Goal: Register for event/course

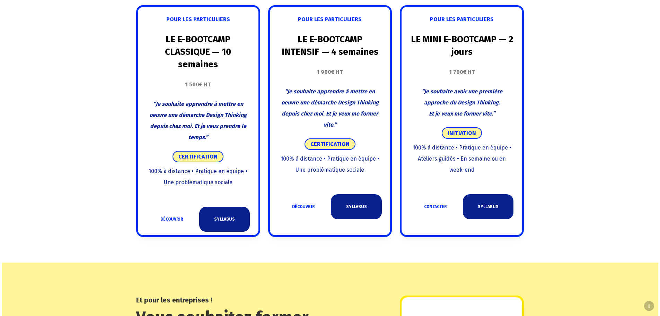
scroll to position [450, 0]
click at [305, 207] on link "DÉCOUVRIR" at bounding box center [303, 206] width 51 height 25
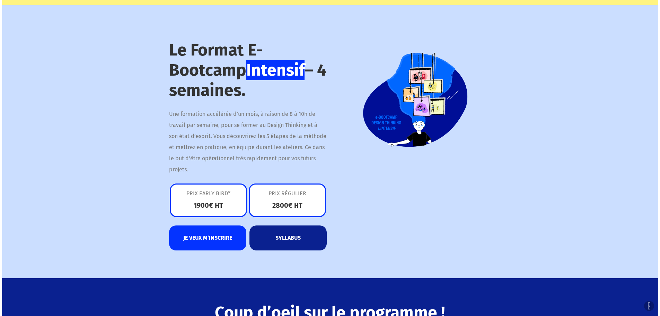
scroll to position [796, 0]
drag, startPoint x: 306, startPoint y: 114, endPoint x: 287, endPoint y: 107, distance: 20.4
click at [287, 107] on div "Le Format E-Bootcamp Intensif – 4 semaines. Une formation accélérée d’un mois, …" at bounding box center [248, 145] width 158 height 210
click at [351, 206] on div at bounding box center [412, 147] width 164 height 214
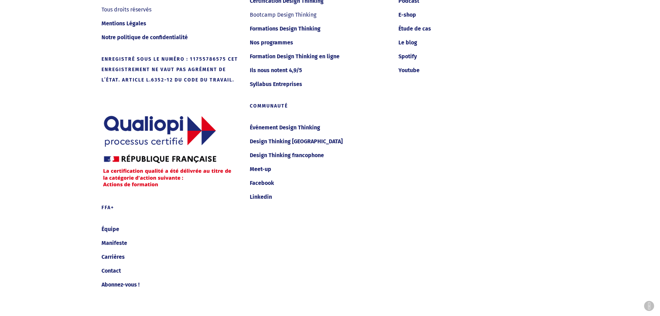
scroll to position [4818, 0]
